Goal: Transaction & Acquisition: Book appointment/travel/reservation

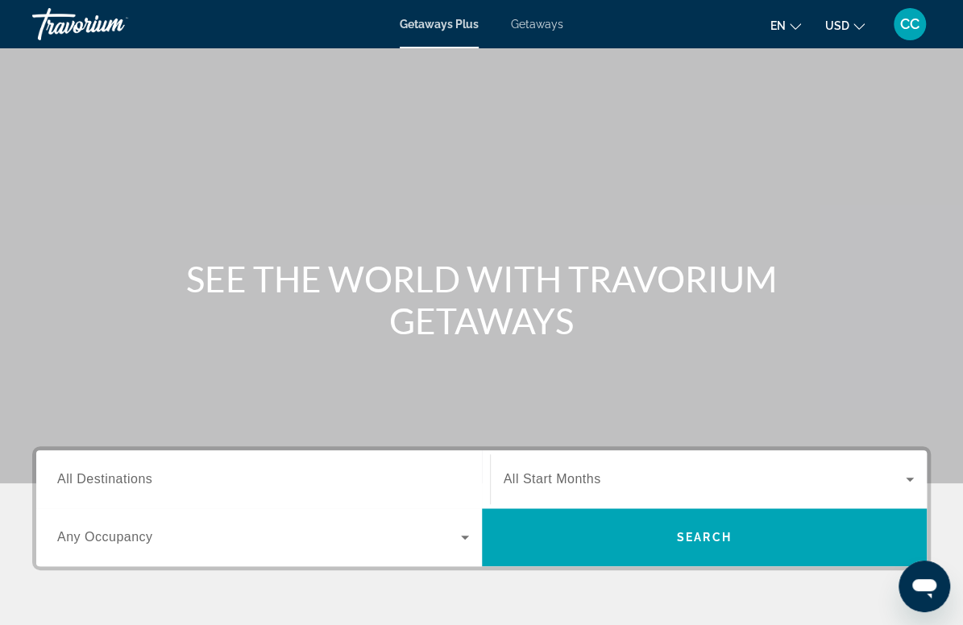
click at [433, 30] on span "Getaways Plus" at bounding box center [439, 24] width 79 height 13
click at [433, 26] on span "Getaways Plus" at bounding box center [439, 24] width 79 height 13
click at [209, 482] on input "Destination All Destinations" at bounding box center [263, 479] width 412 height 19
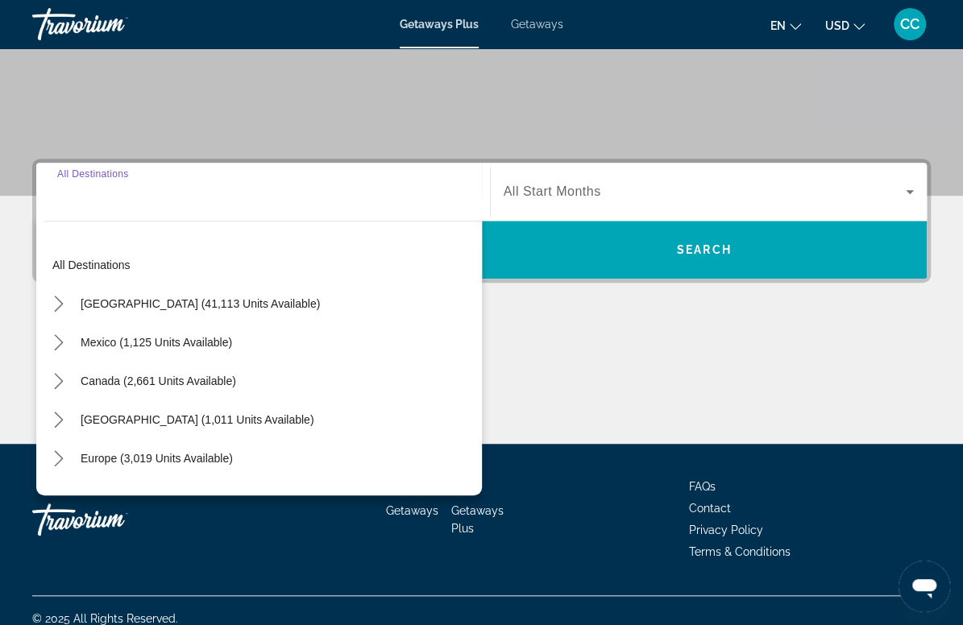
scroll to position [303, 0]
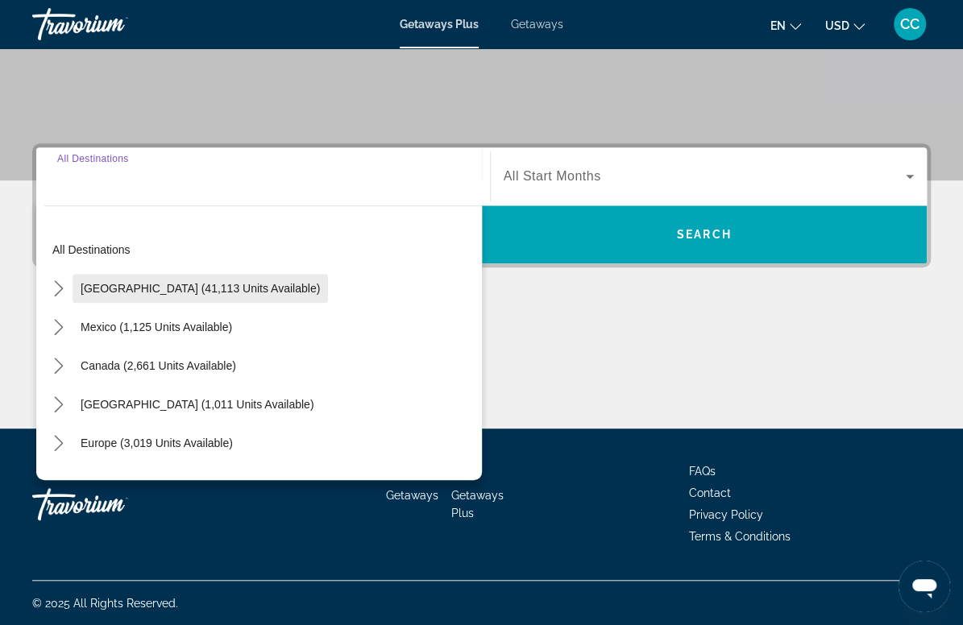
click at [182, 293] on span "[GEOGRAPHIC_DATA] (41,113 units available)" at bounding box center [200, 288] width 239 height 13
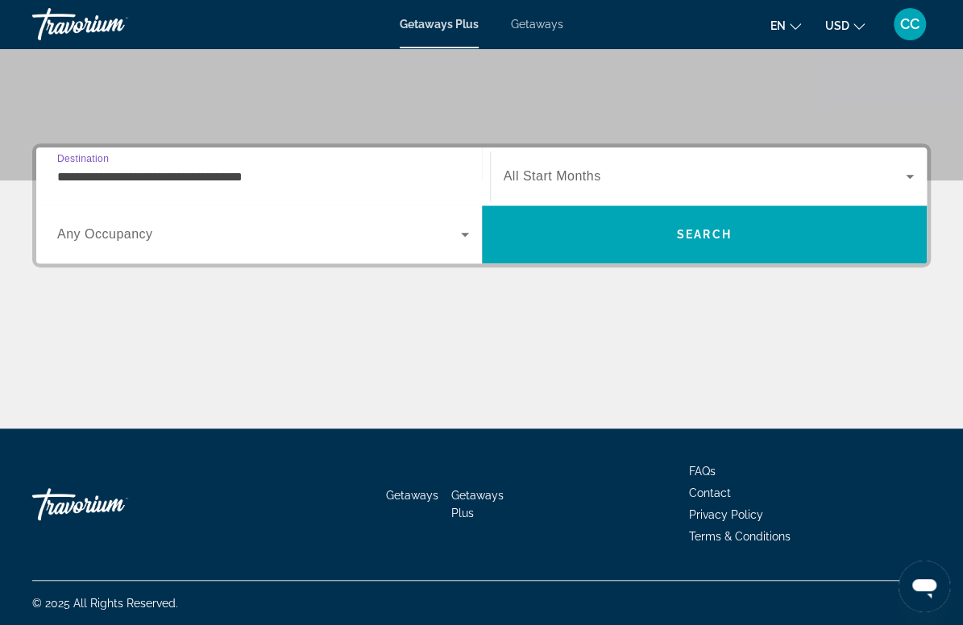
click at [169, 183] on input "**********" at bounding box center [263, 177] width 412 height 19
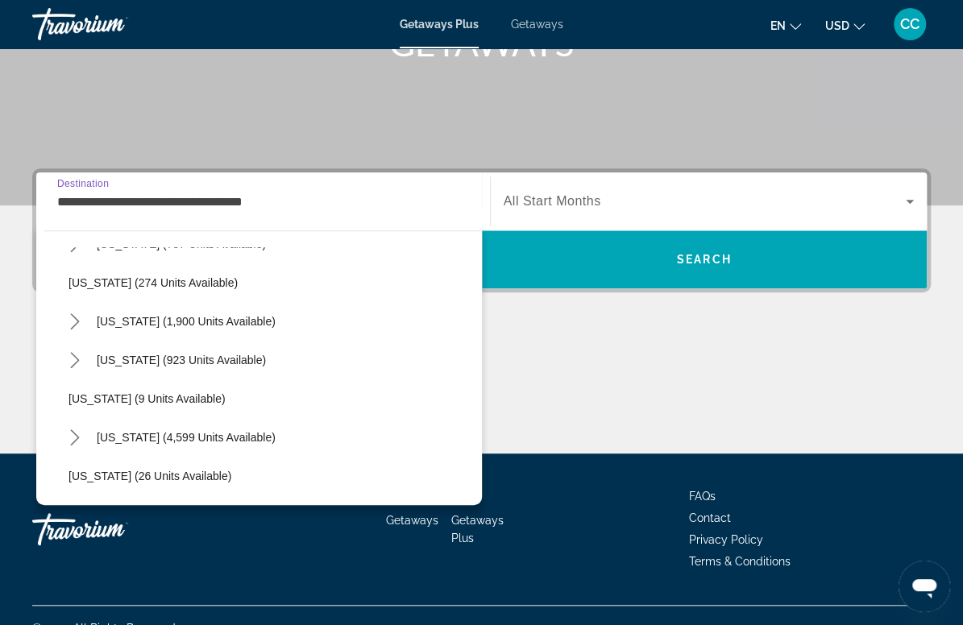
scroll to position [110, 0]
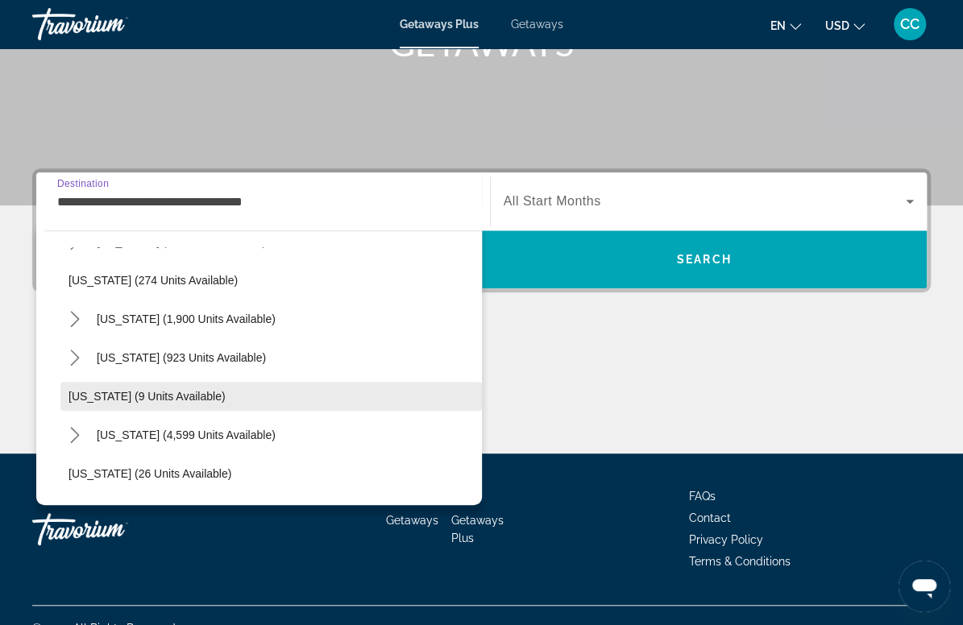
click at [218, 390] on span "Select destination: Delaware (9 units available)" at bounding box center [270, 396] width 421 height 39
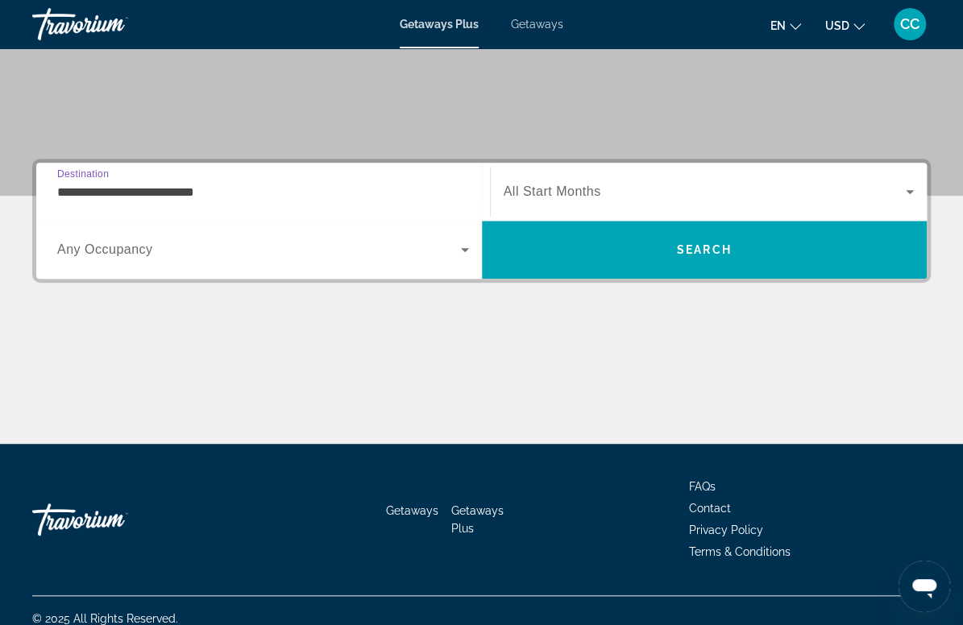
scroll to position [303, 0]
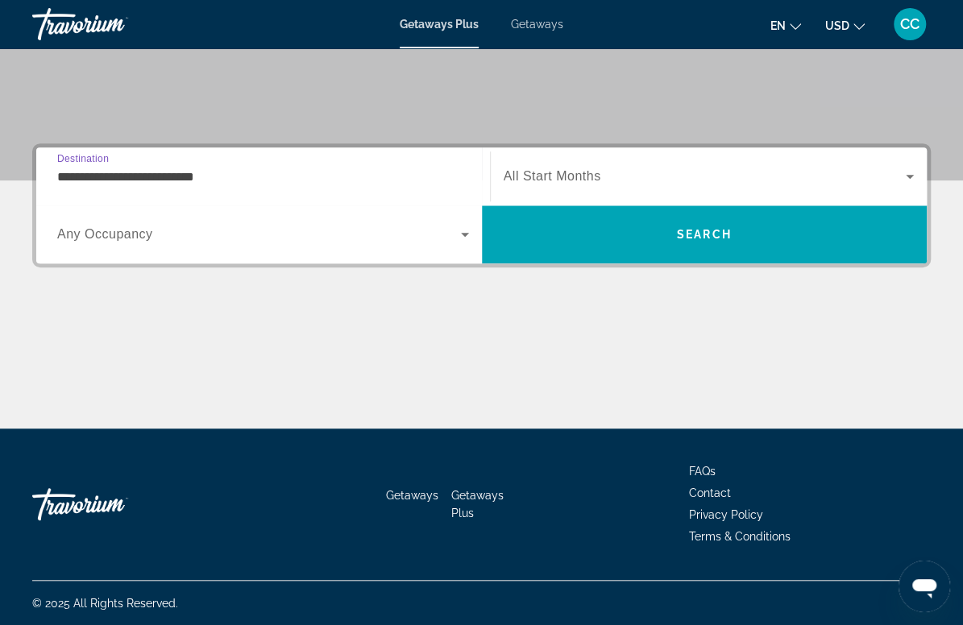
click at [195, 178] on input "**********" at bounding box center [263, 177] width 412 height 19
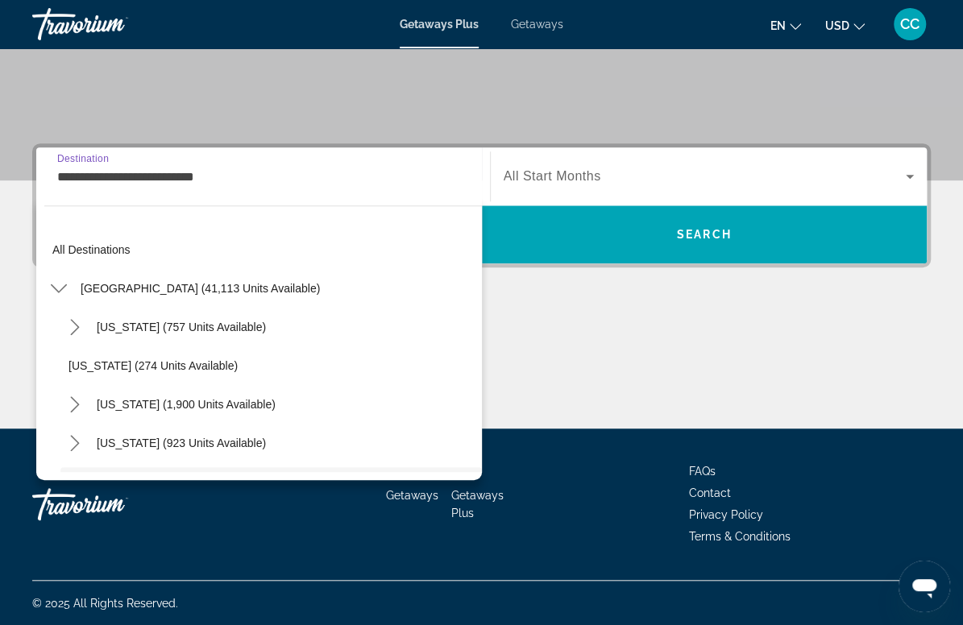
scroll to position [135, 0]
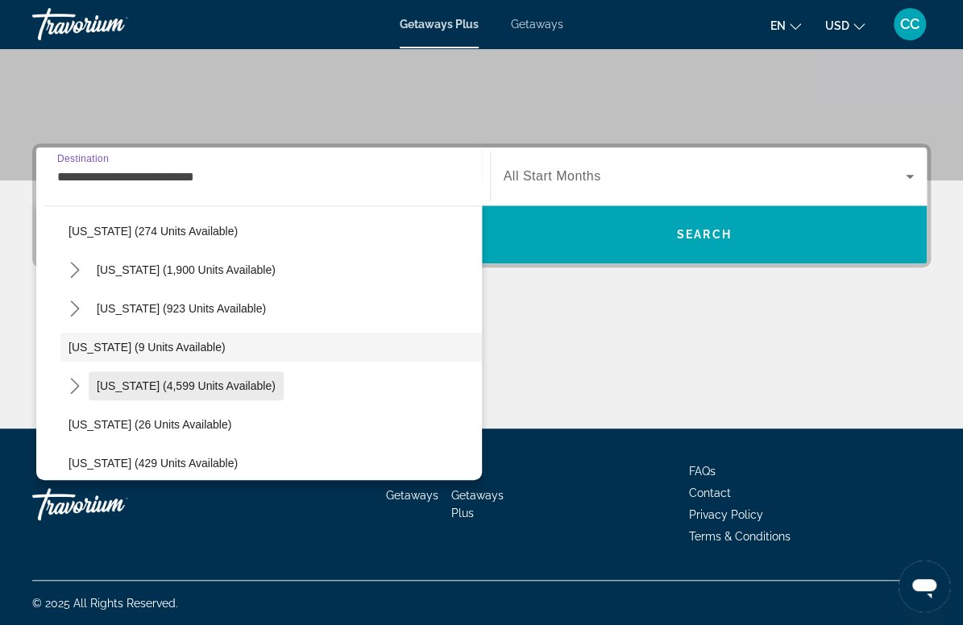
click at [189, 390] on span "[US_STATE] (4,599 units available)" at bounding box center [186, 385] width 179 height 13
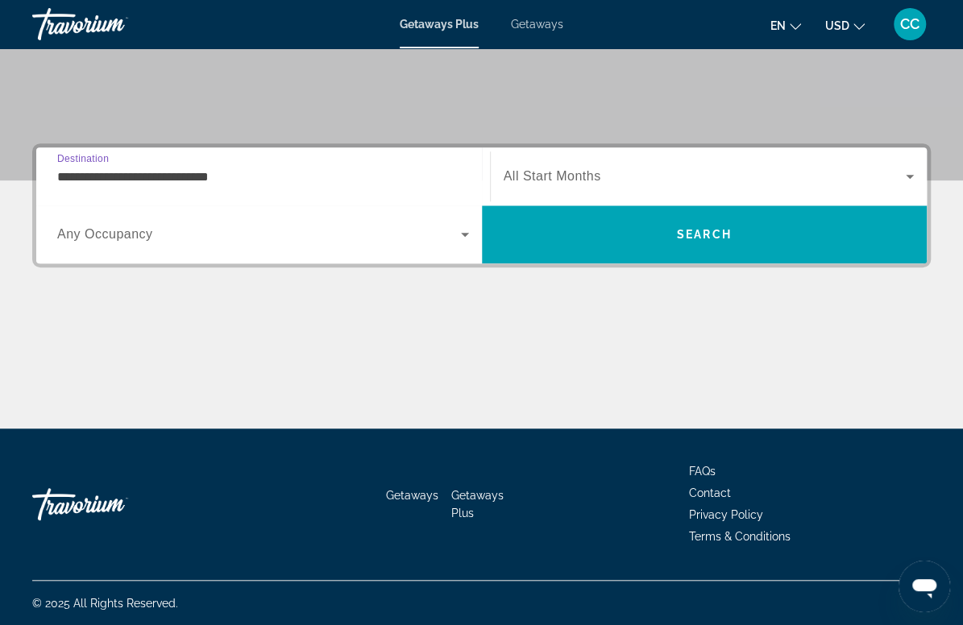
click at [182, 180] on input "**********" at bounding box center [263, 177] width 412 height 19
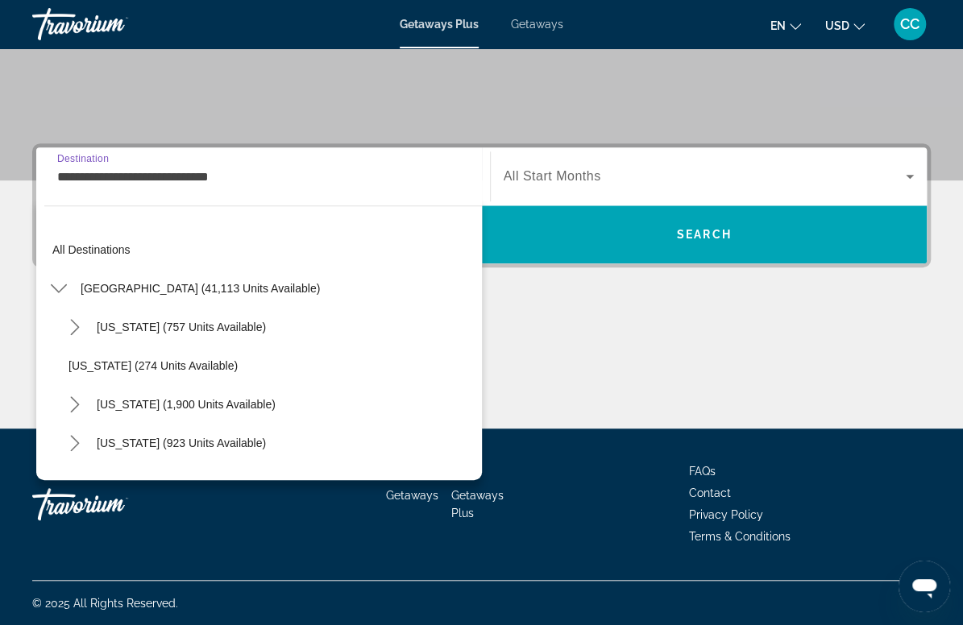
scroll to position [173, 0]
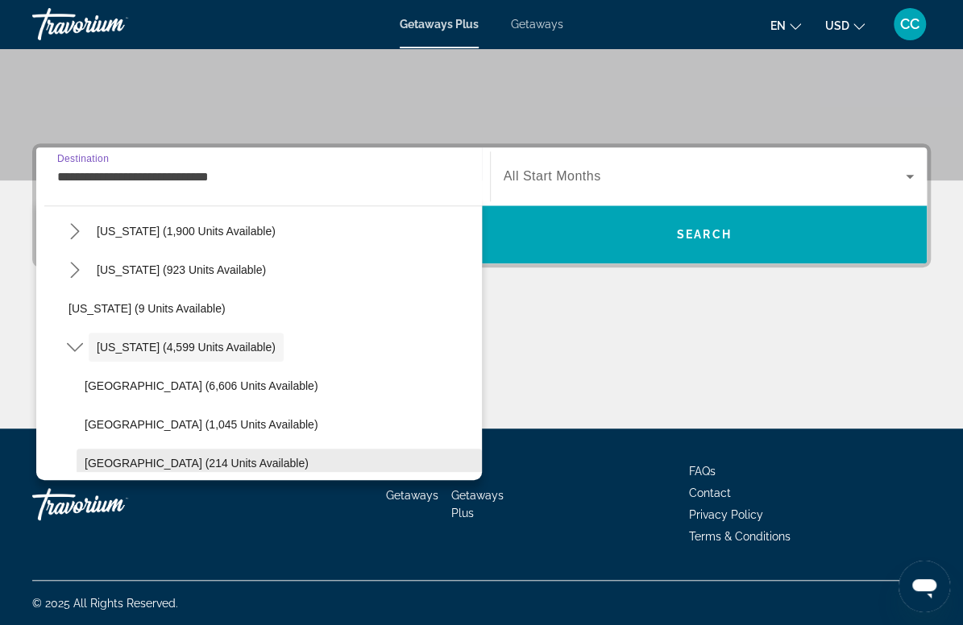
click at [169, 462] on span "[GEOGRAPHIC_DATA] (214 units available)" at bounding box center [197, 463] width 224 height 13
type input "**********"
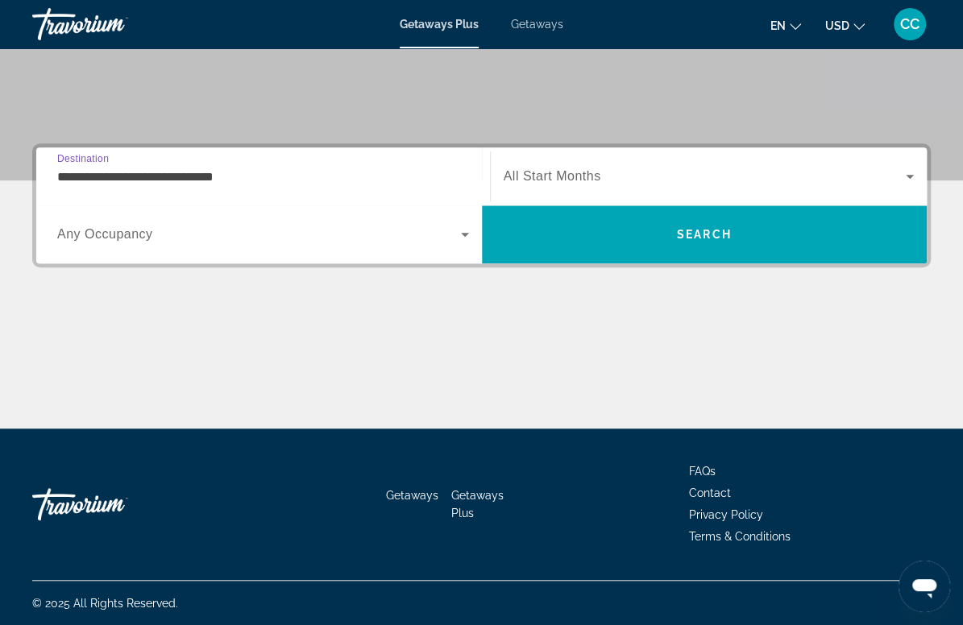
click at [547, 177] on span "All Start Months" at bounding box center [552, 176] width 97 height 14
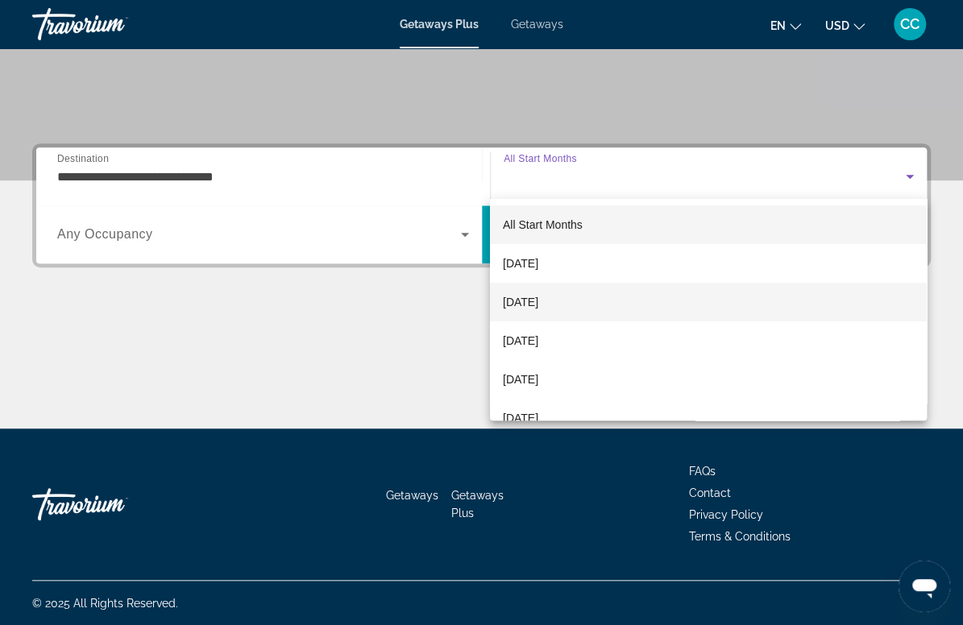
click at [538, 296] on span "[DATE]" at bounding box center [520, 301] width 35 height 19
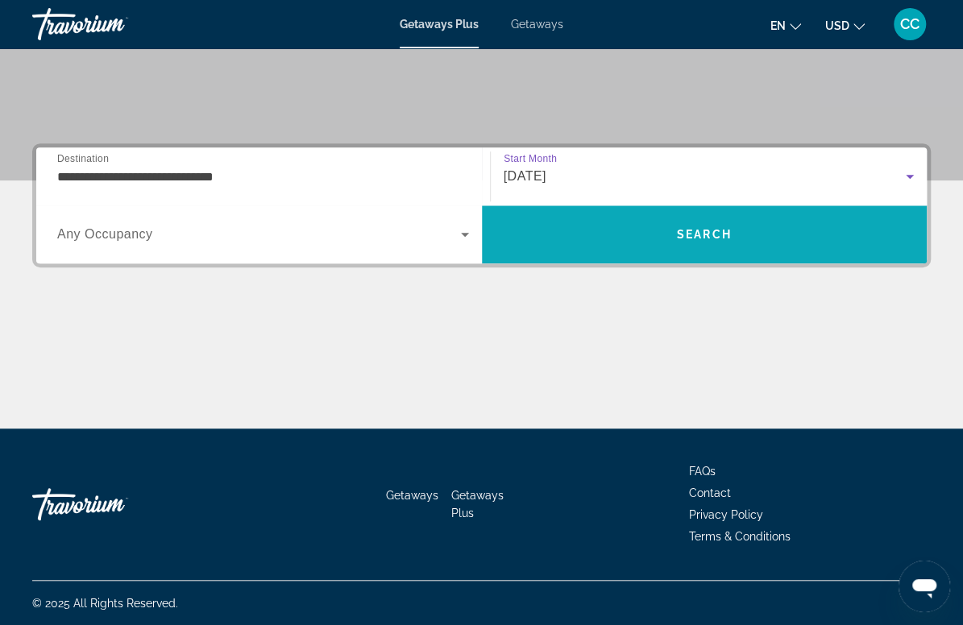
click at [615, 235] on span "Search" at bounding box center [705, 234] width 446 height 39
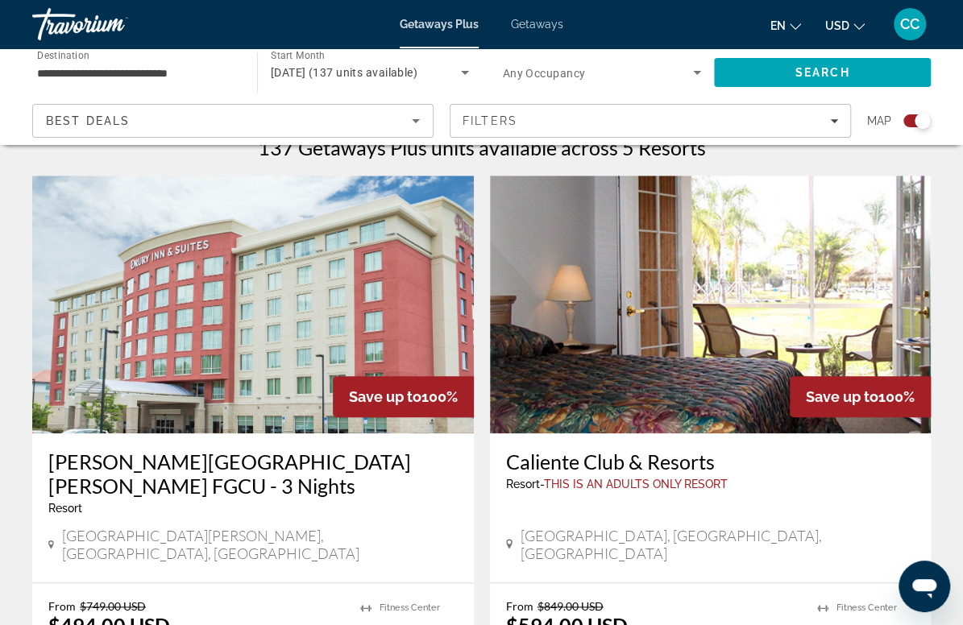
scroll to position [527, 0]
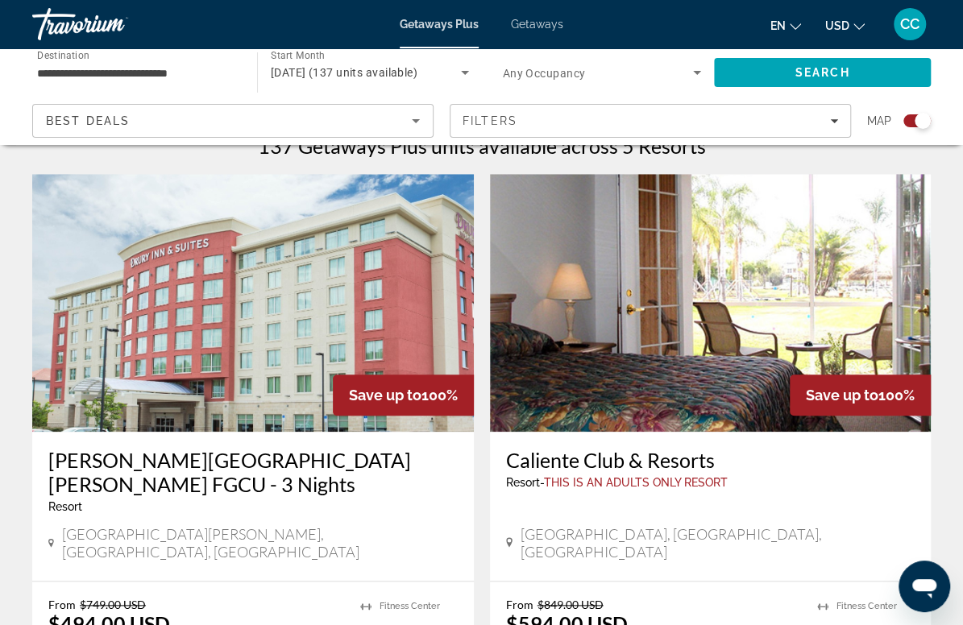
click at [490, 330] on img "Main content" at bounding box center [710, 303] width 441 height 258
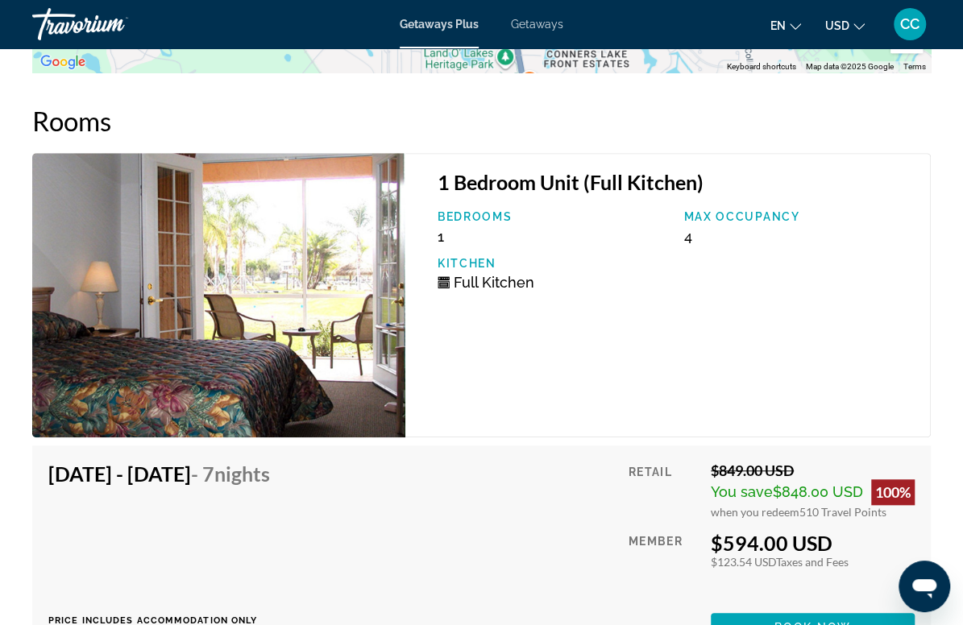
scroll to position [3542, 0]
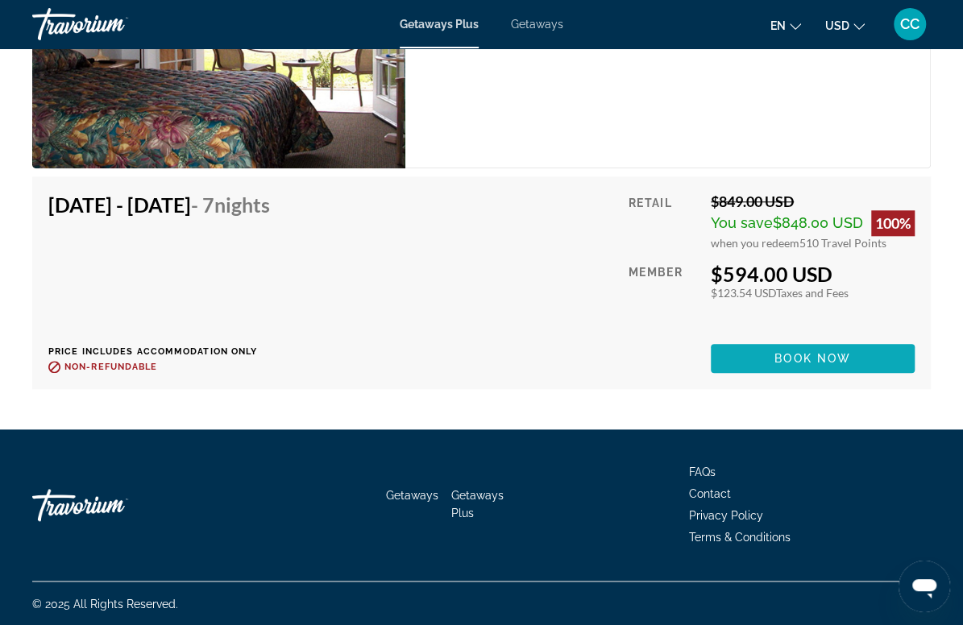
click at [794, 353] on span "Book now" at bounding box center [812, 358] width 77 height 13
click at [775, 350] on span "Main content" at bounding box center [813, 358] width 204 height 39
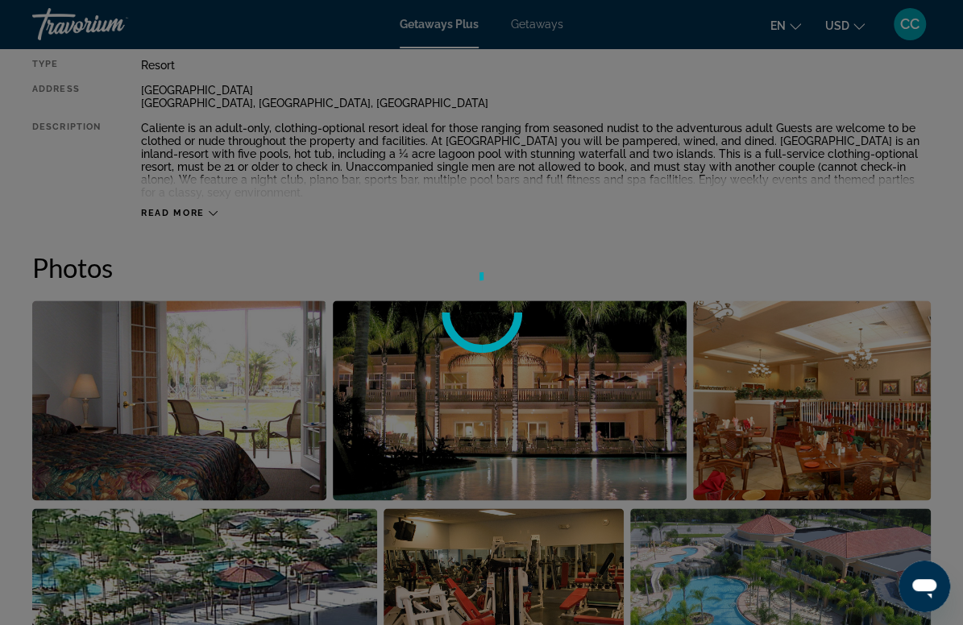
scroll to position [885, 0]
click at [201, 218] on div at bounding box center [481, 312] width 963 height 625
click at [209, 218] on div at bounding box center [481, 312] width 963 height 625
click at [208, 209] on div at bounding box center [481, 312] width 963 height 625
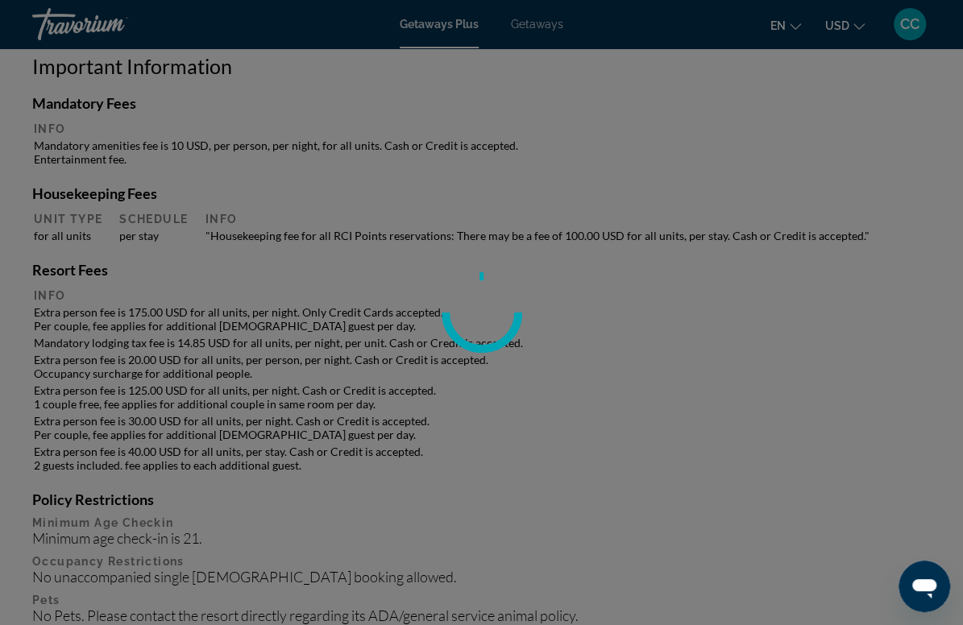
scroll to position [1787, 0]
